Goal: Information Seeking & Learning: Learn about a topic

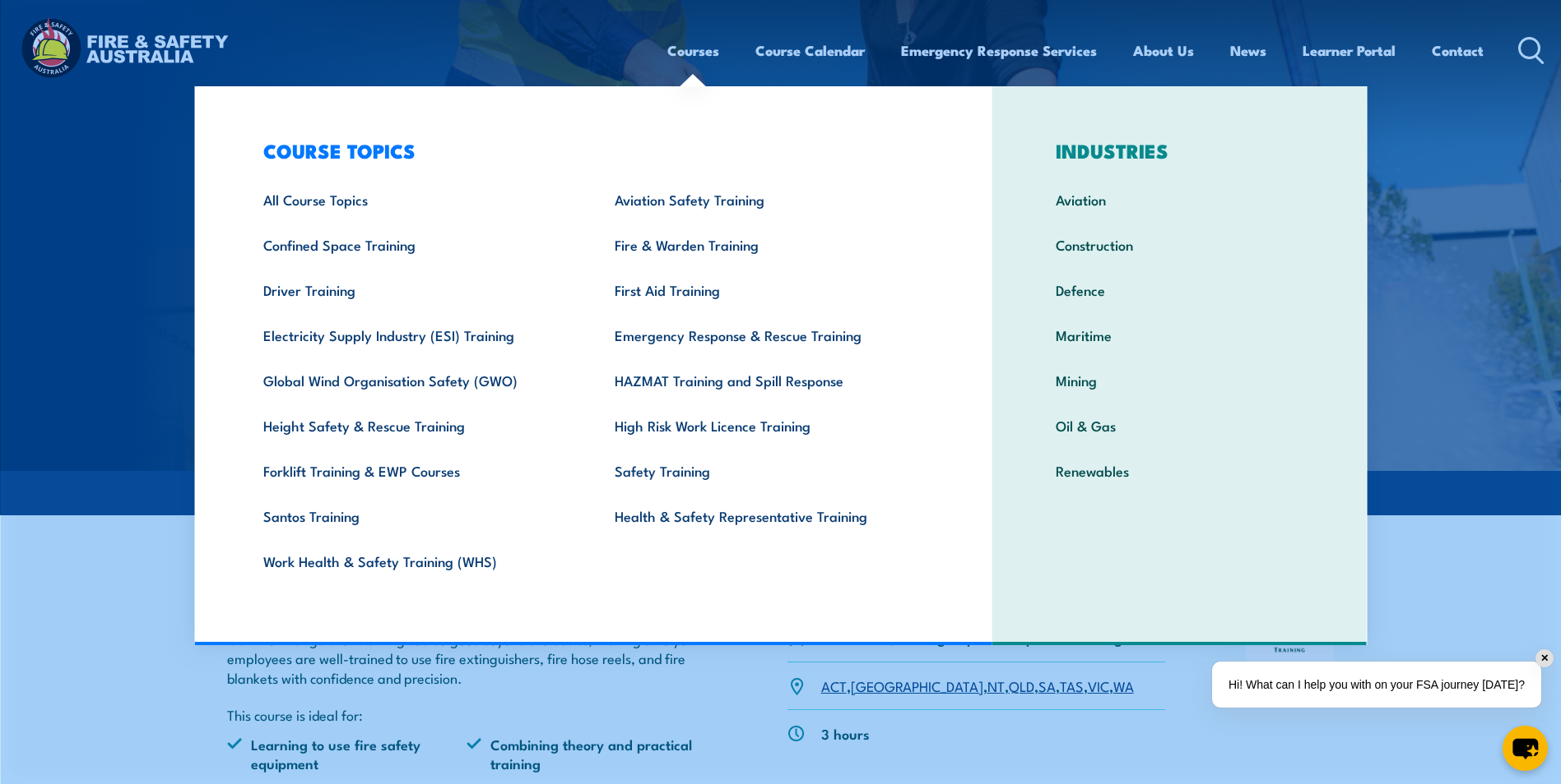
click at [679, 46] on link "Courses" at bounding box center [693, 51] width 52 height 44
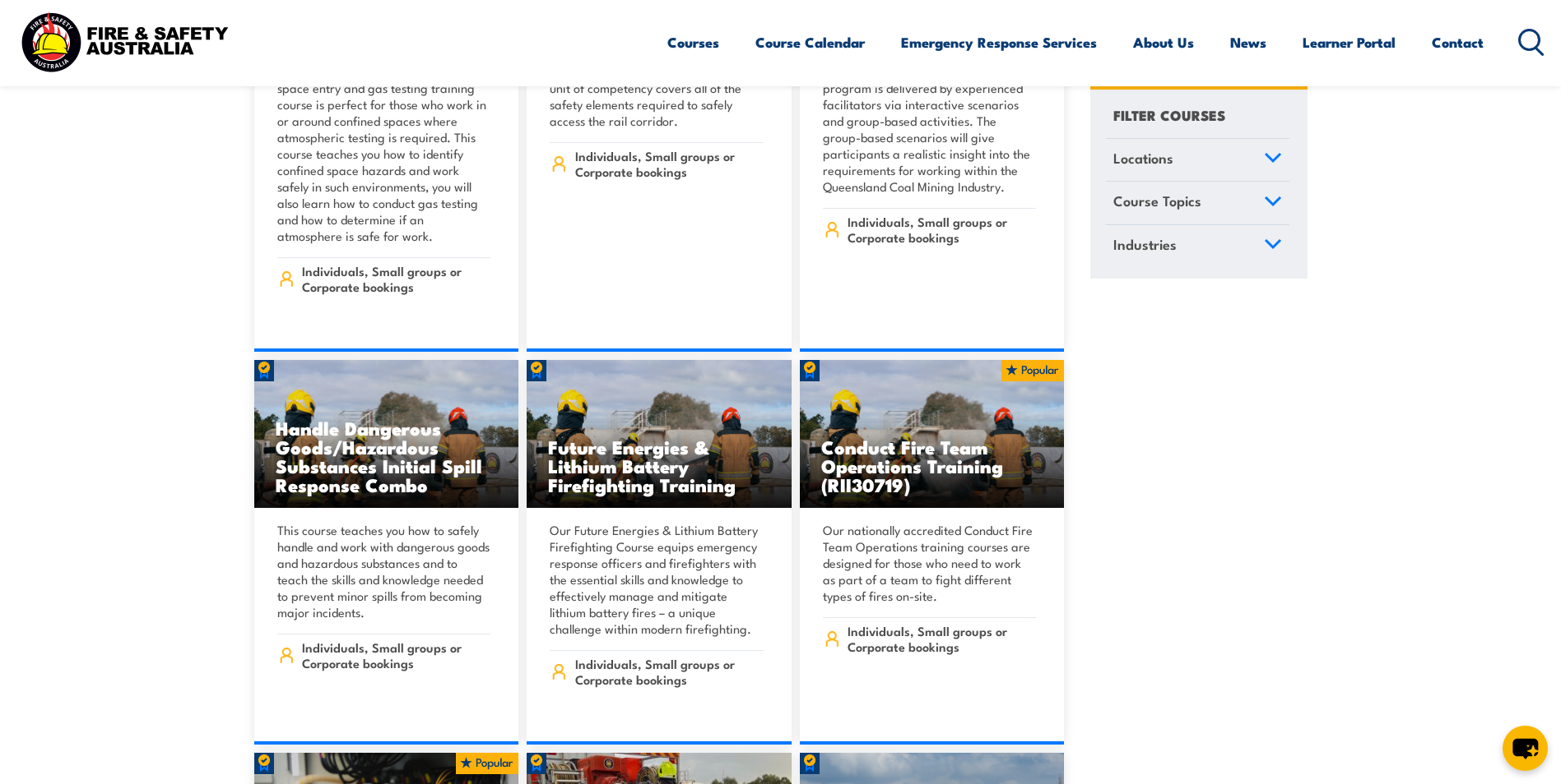
scroll to position [3450, 0]
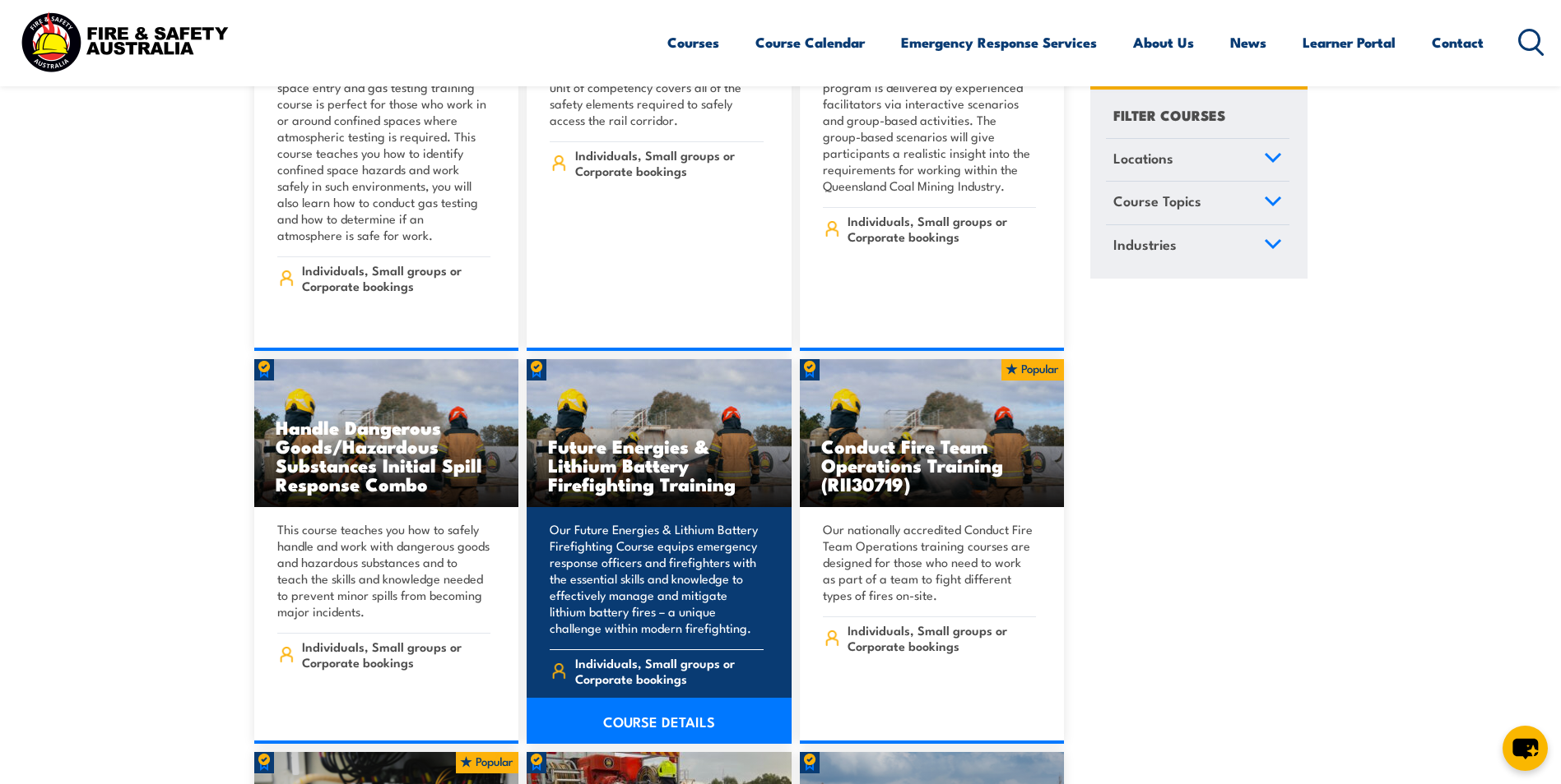
click at [590, 437] on h3 "Future Energies & Lithium Battery Firefighting Training" at bounding box center [659, 465] width 223 height 57
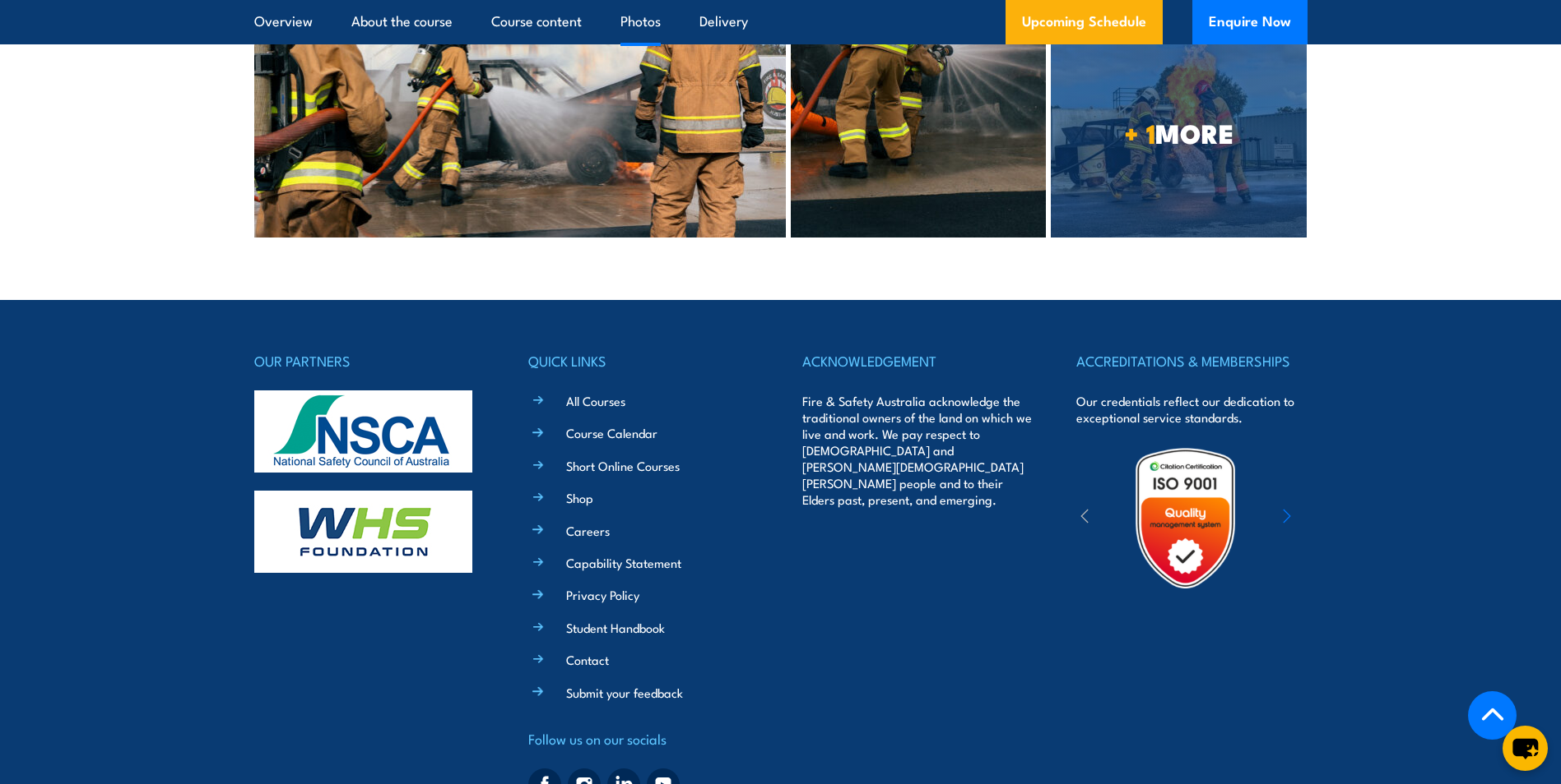
scroll to position [4684, 0]
